Goal: Information Seeking & Learning: Find specific fact

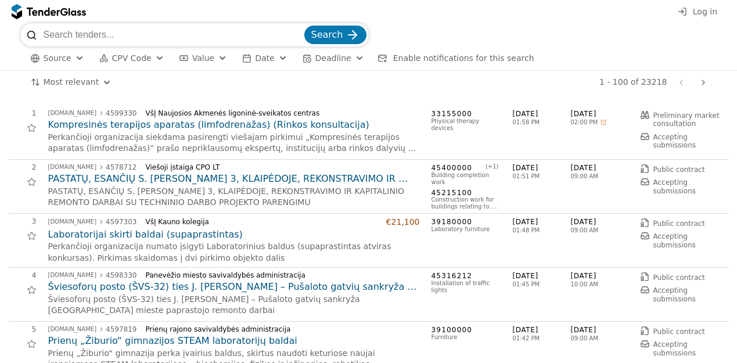
scroll to position [124, 0]
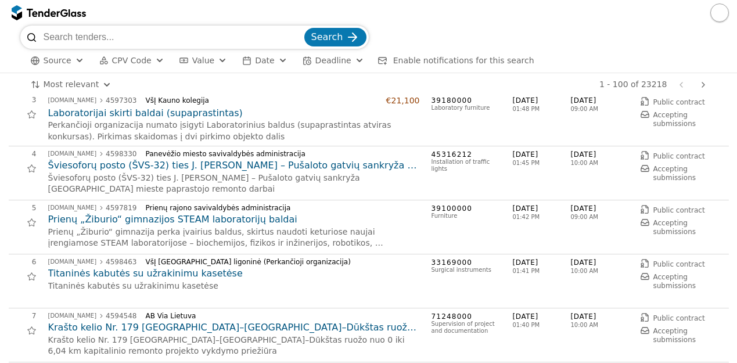
click at [303, 291] on div "6 [DOMAIN_NAME] 4598463 VšĮ [GEOGRAPHIC_DATA] ligoninė (Perkančioji organizacij…" at bounding box center [365, 281] width 713 height 46
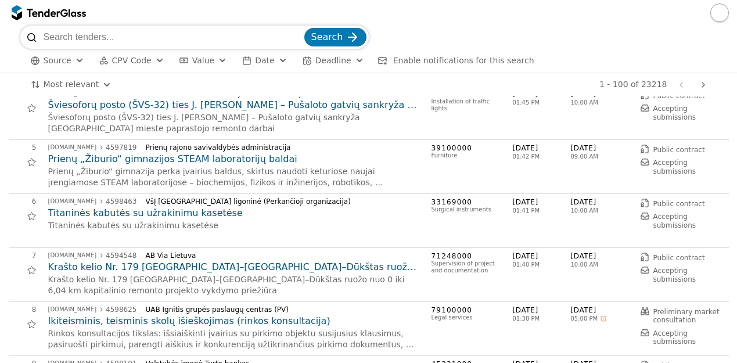
scroll to position [193, 0]
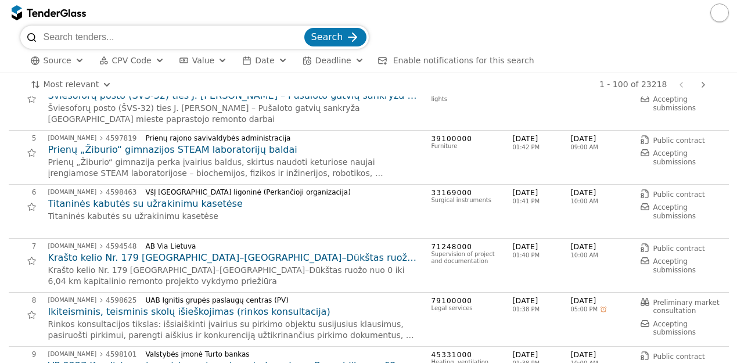
click at [329, 258] on h2 "Krašto kelio Nr. 179 [GEOGRAPHIC_DATA]–[GEOGRAPHIC_DATA]–Dūkštas ruožo nuo 0 ik…" at bounding box center [234, 257] width 372 height 13
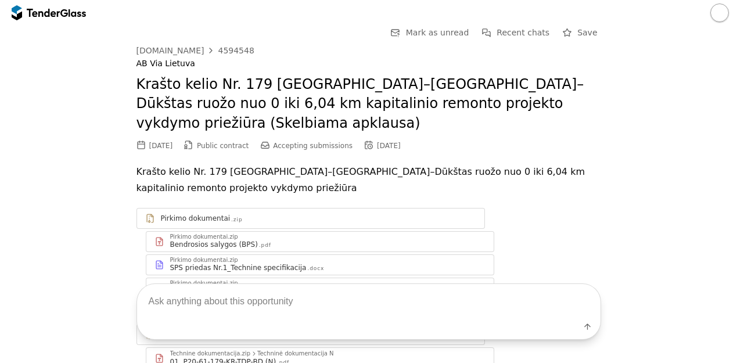
click at [614, 209] on div "Go Back Mark as unread Recent chats Save [DOMAIN_NAME] 4594548 AB Via Lietuva K…" at bounding box center [368, 243] width 725 height 435
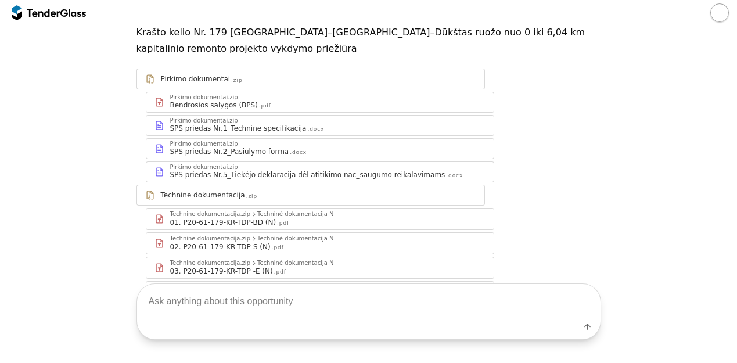
scroll to position [163, 0]
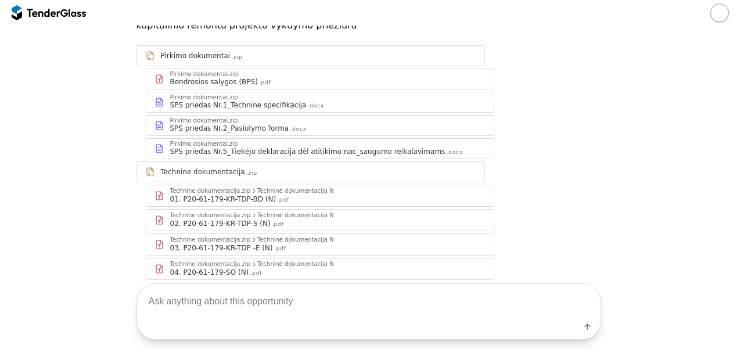
click at [228, 188] on div "Technine dokumentacija.zip" at bounding box center [210, 191] width 81 height 6
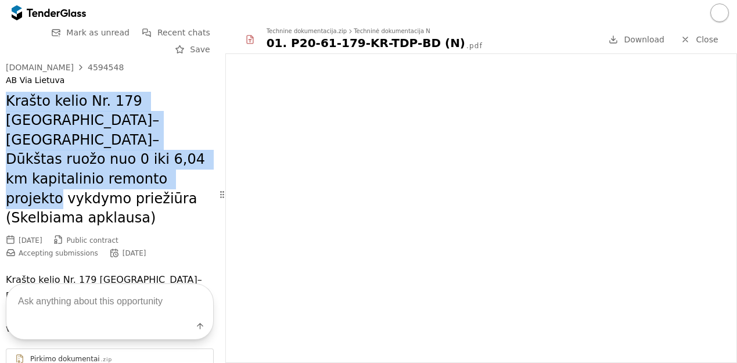
drag, startPoint x: 178, startPoint y: 146, endPoint x: 5, endPoint y: 85, distance: 182.9
click at [5, 85] on div "Go Back Mark as unread Recent chats Save [DOMAIN_NAME] 4594548 AB Via Lietuva K…" at bounding box center [109, 313] width 219 height 575
copy h2 "Krašto kelio Nr. 179 [GEOGRAPHIC_DATA]–[GEOGRAPHIC_DATA]–Dūkštas ruožo nuo 0 ik…"
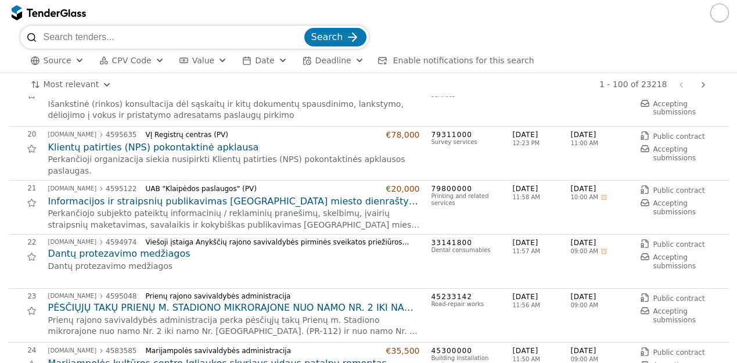
scroll to position [1010, 0]
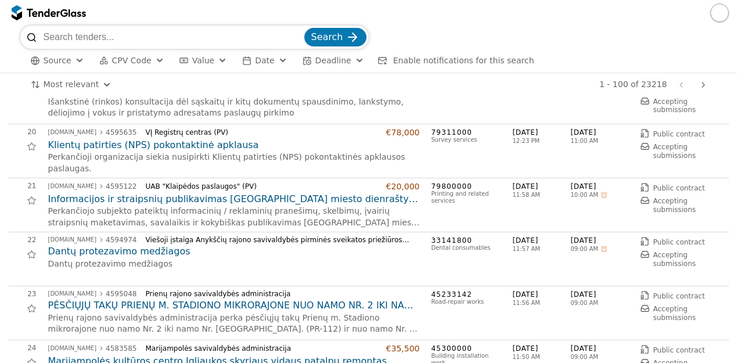
click at [139, 56] on span "CPV Code" at bounding box center [131, 60] width 39 height 9
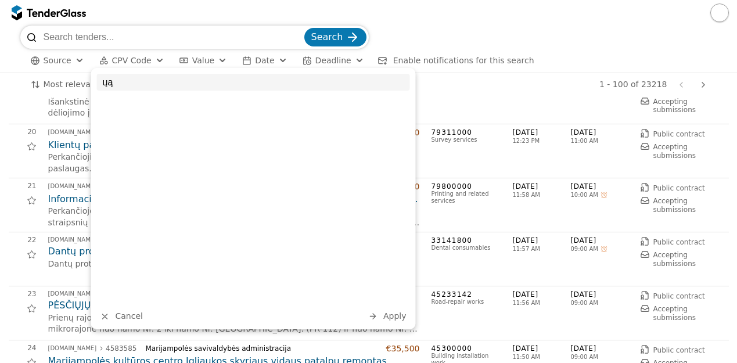
type input "ų"
type input "71"
click at [199, 103] on div "71000000" at bounding box center [273, 104] width 262 height 8
click at [394, 316] on span "Apply" at bounding box center [394, 315] width 23 height 9
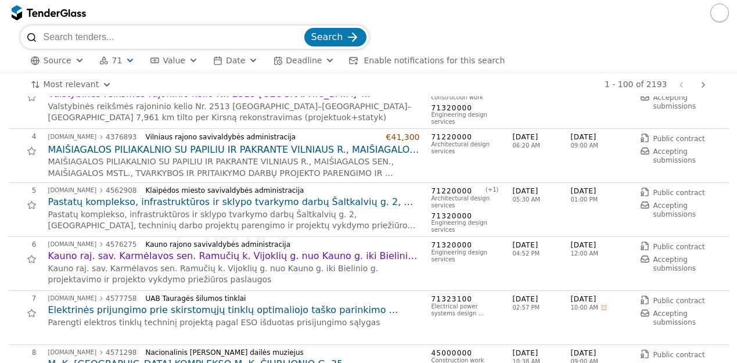
scroll to position [160, 0]
